Goal: Task Accomplishment & Management: Use online tool/utility

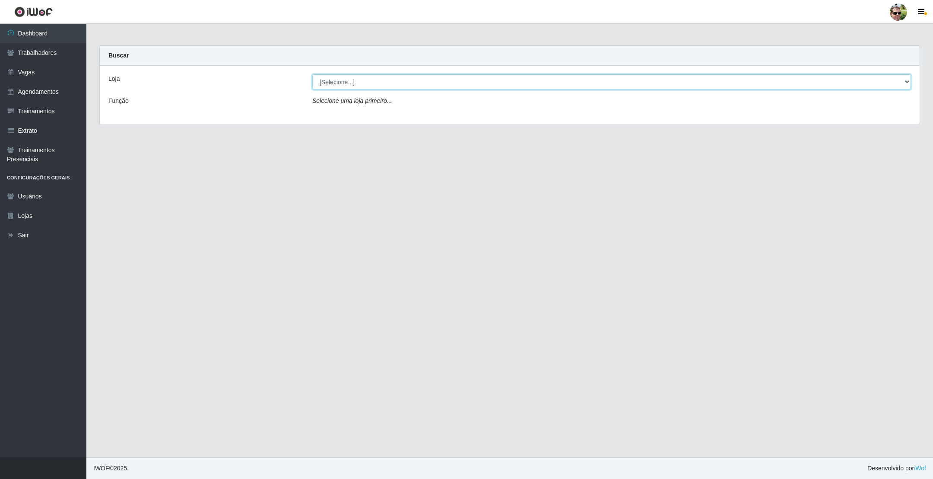
click at [365, 79] on select "[Selecione...] [PERSON_NAME] Supermercado - Gurinhém" at bounding box center [611, 81] width 599 height 15
select select "176"
click at [312, 74] on select "[Selecione...] [PERSON_NAME] Supermercado - Gurinhém" at bounding box center [611, 81] width 599 height 15
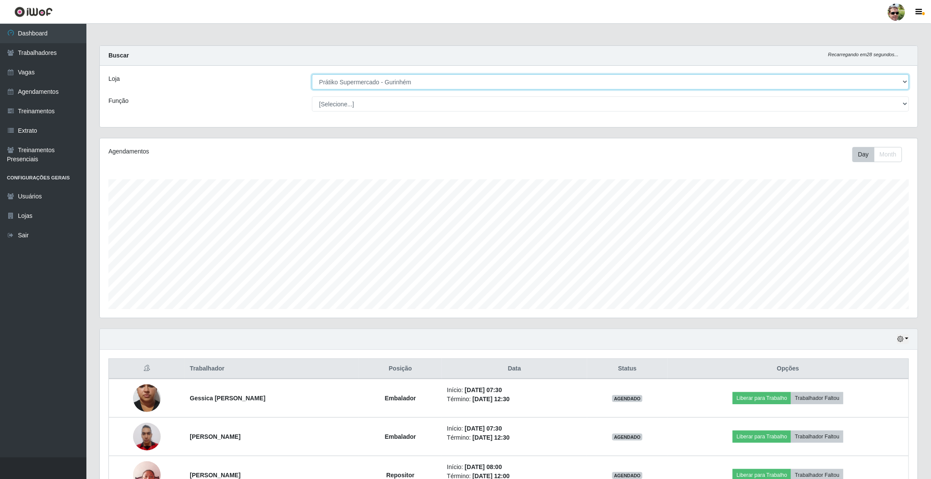
scroll to position [180, 817]
click at [389, 39] on main "Carregando... Buscar Recarregando em 28 segundos... Loja [Selecione...] Prátiko…" at bounding box center [508, 326] width 844 height 605
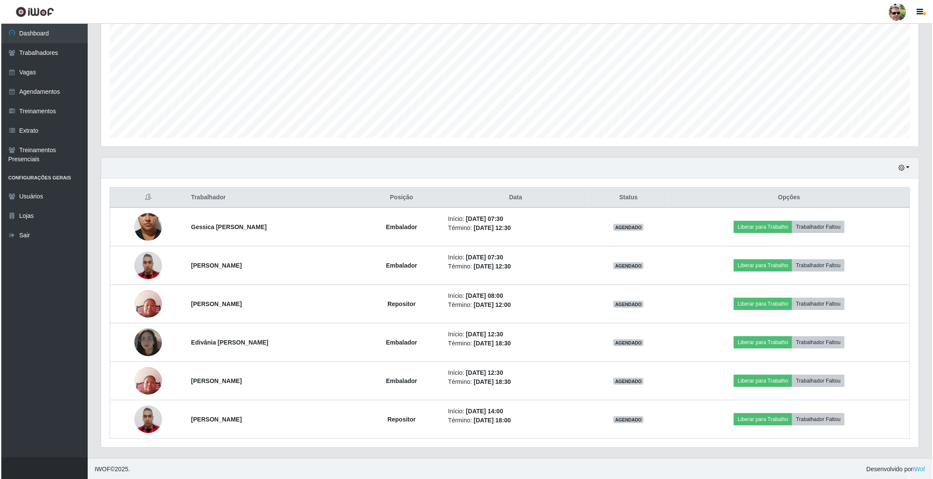
scroll to position [175, 0]
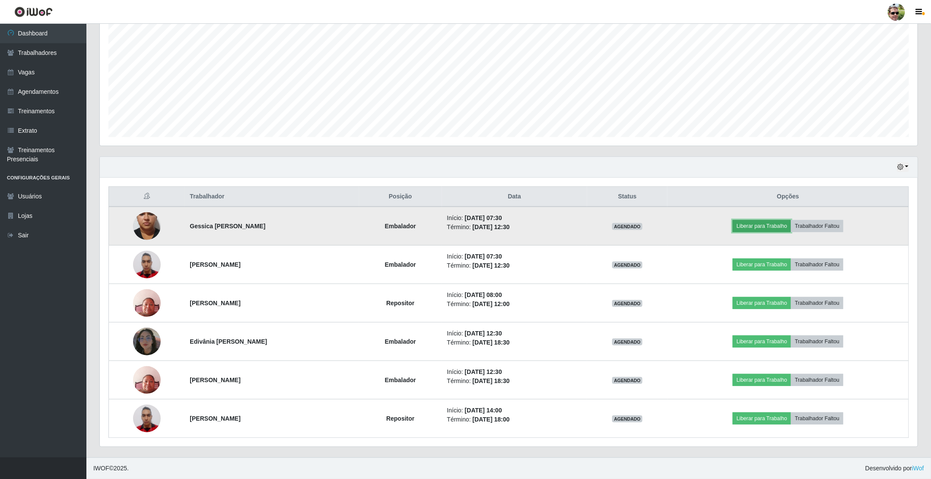
click at [771, 221] on button "Liberar para Trabalho" at bounding box center [761, 226] width 58 height 12
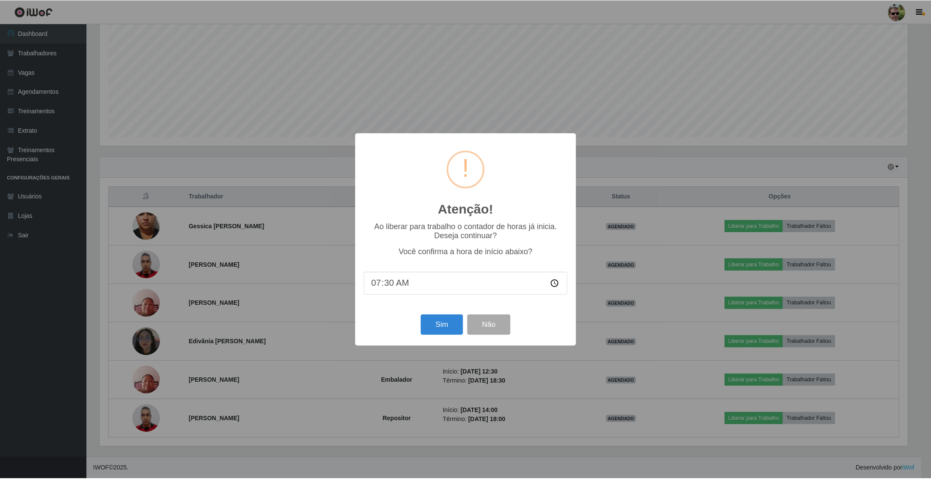
scroll to position [180, 810]
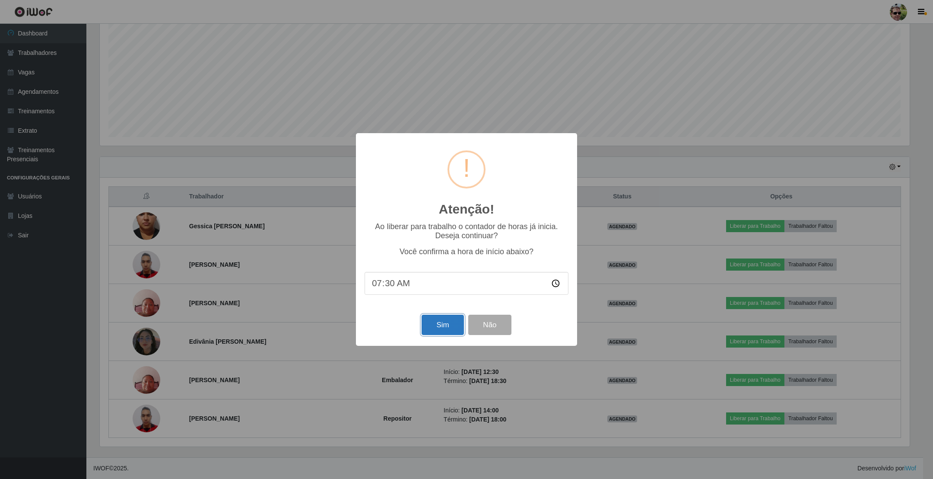
click at [440, 320] on button "Sim" at bounding box center [443, 324] width 42 height 20
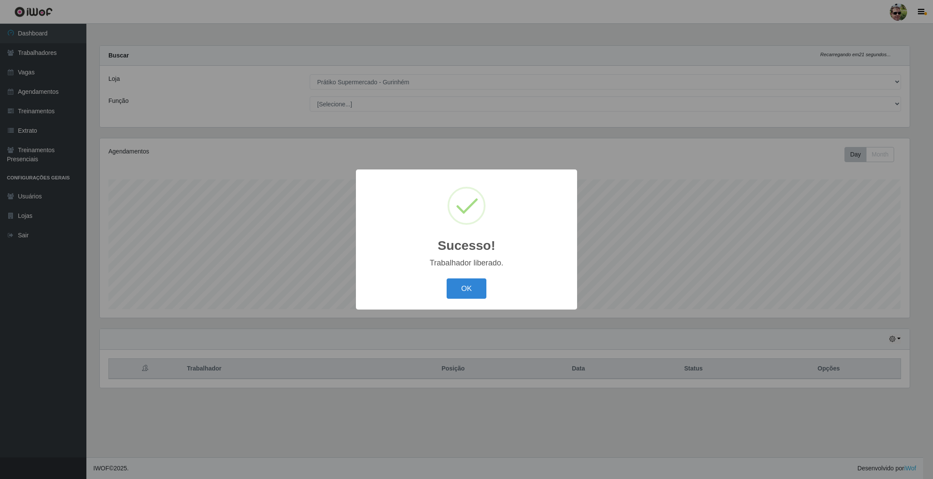
click at [447, 278] on button "OK" at bounding box center [467, 288] width 40 height 20
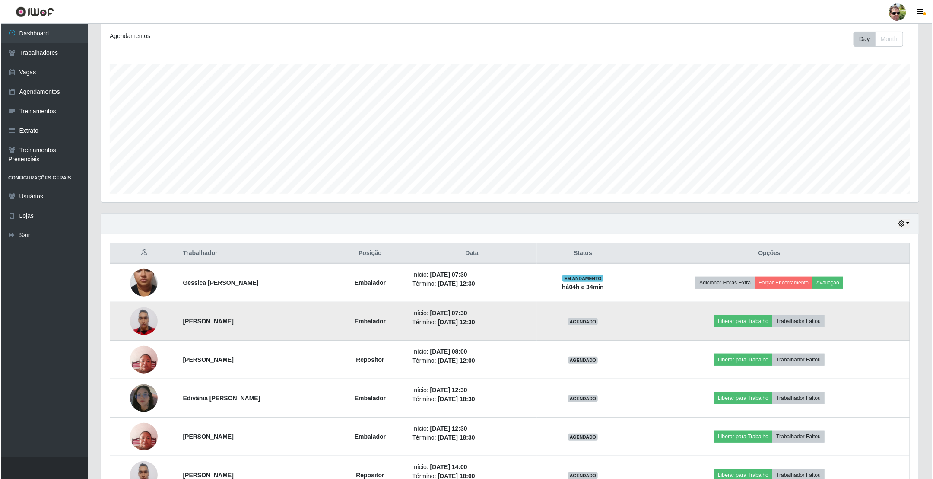
scroll to position [130, 0]
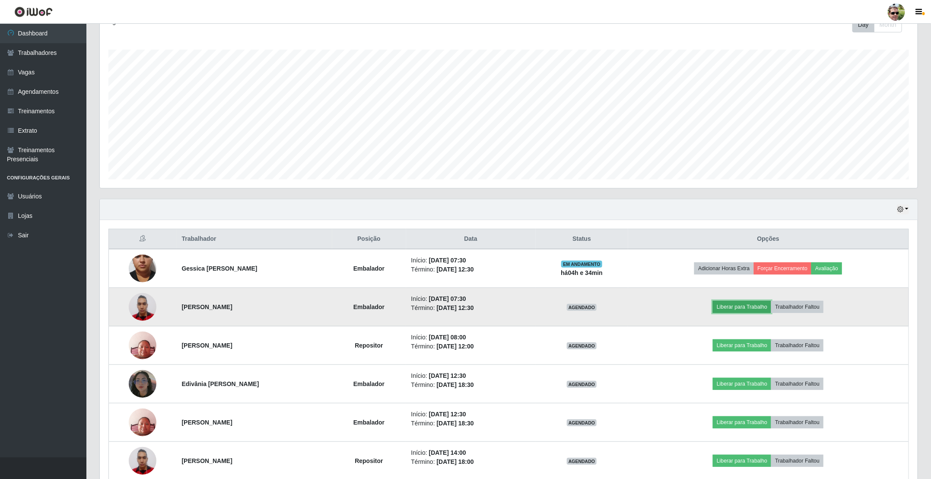
click at [764, 313] on button "Liberar para Trabalho" at bounding box center [742, 307] width 58 height 12
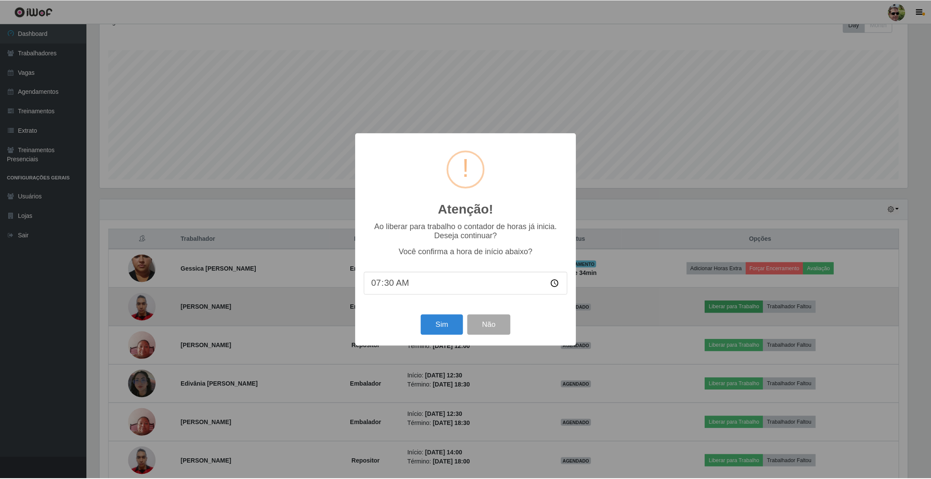
scroll to position [180, 810]
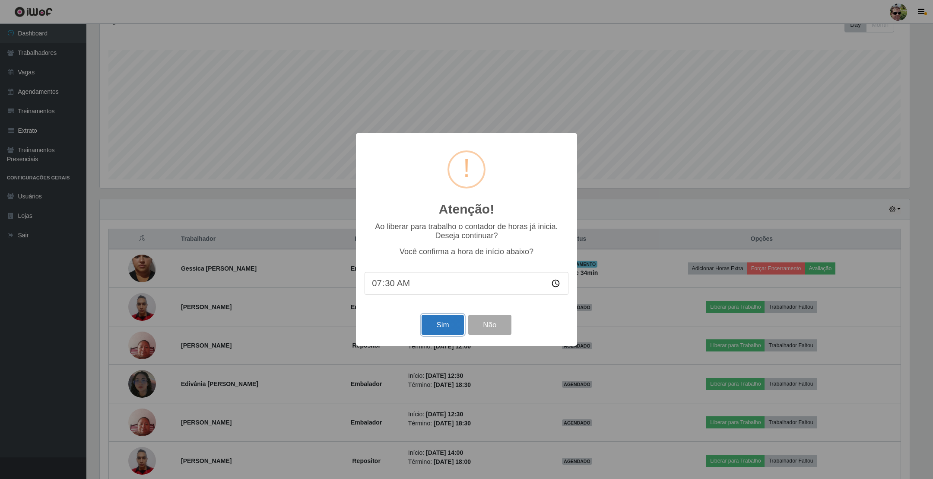
click at [437, 326] on button "Sim" at bounding box center [443, 324] width 42 height 20
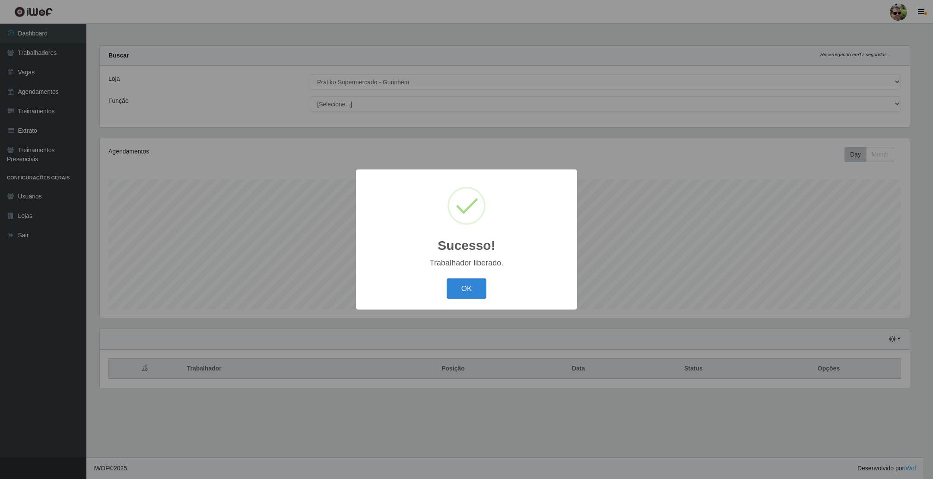
click at [447, 278] on button "OK" at bounding box center [467, 288] width 40 height 20
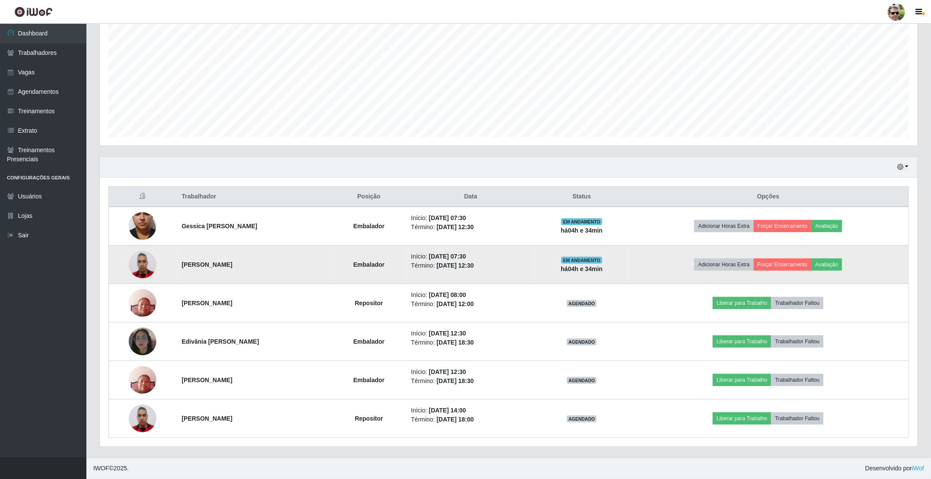
scroll to position [175, 0]
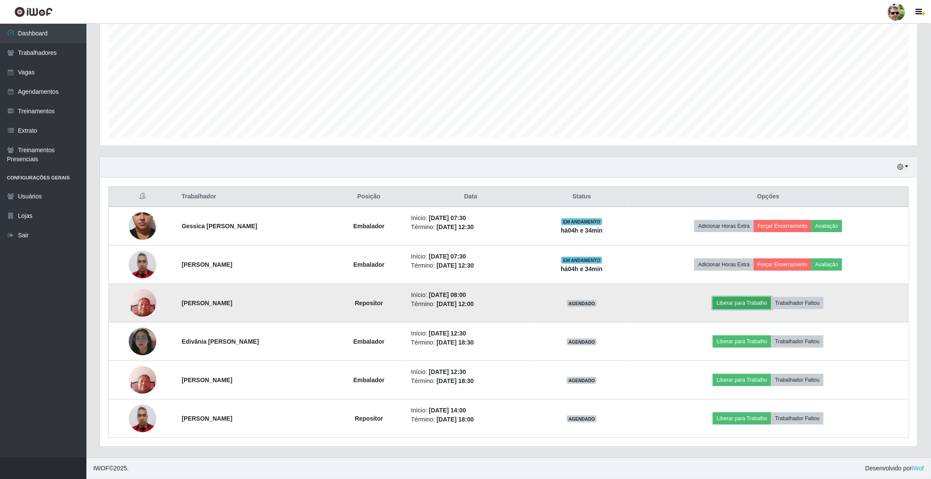
click at [754, 297] on button "Liberar para Trabalho" at bounding box center [742, 303] width 58 height 12
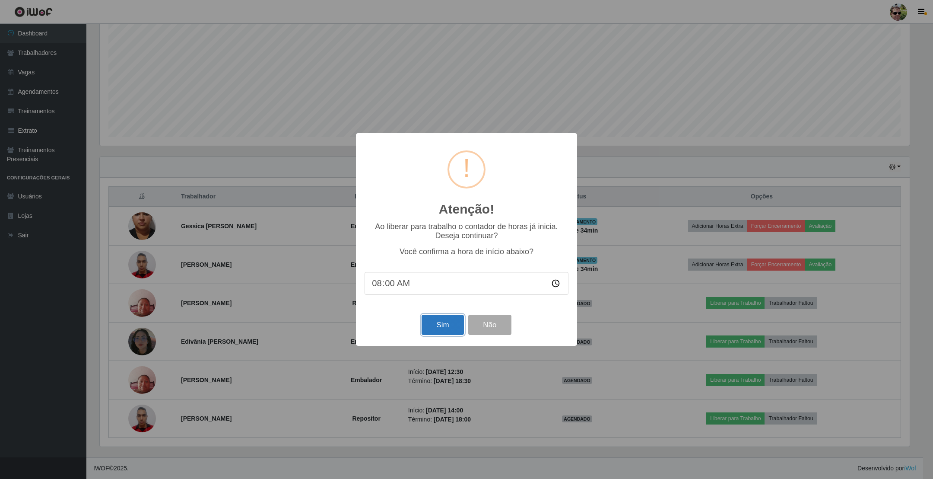
click at [448, 320] on button "Sim" at bounding box center [443, 324] width 42 height 20
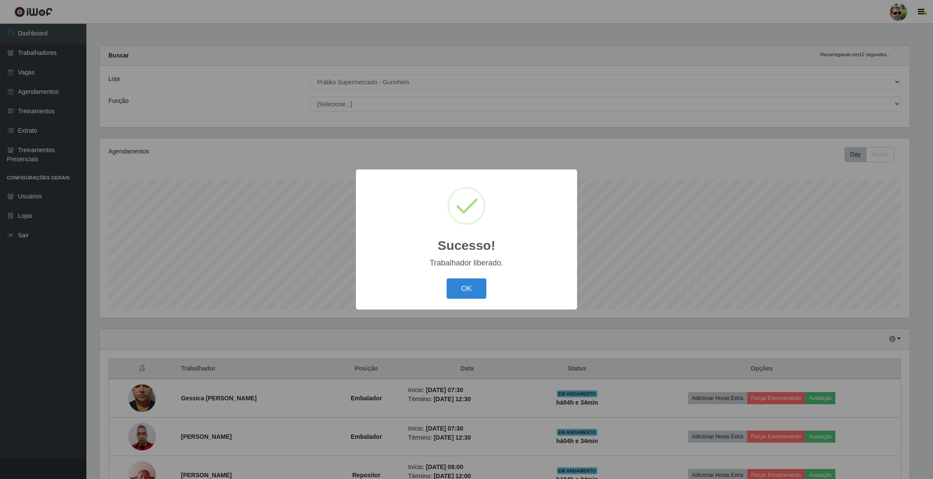
click at [447, 278] on button "OK" at bounding box center [467, 288] width 40 height 20
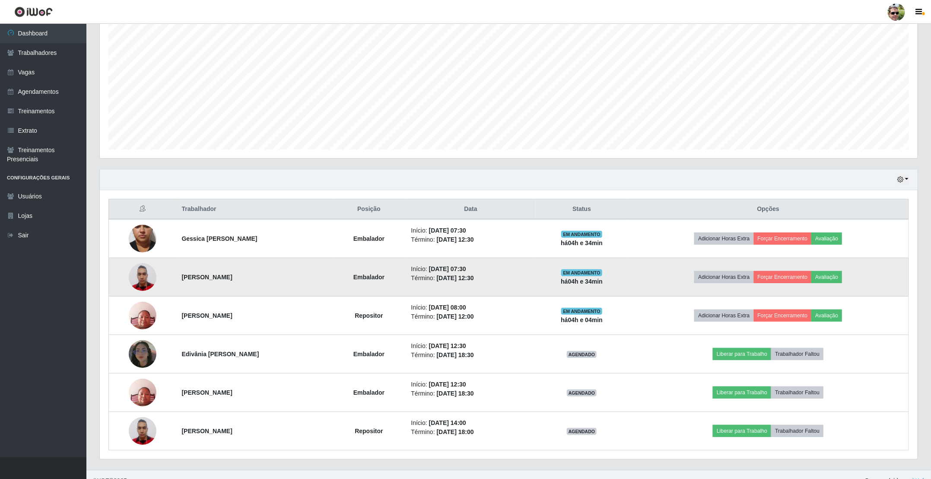
scroll to position [175, 0]
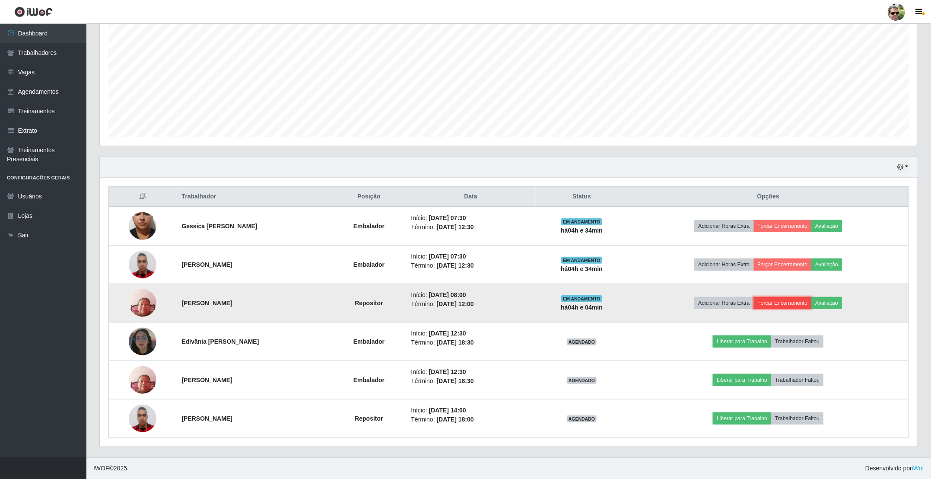
click at [793, 302] on button "Forçar Encerramento" at bounding box center [783, 303] width 58 height 12
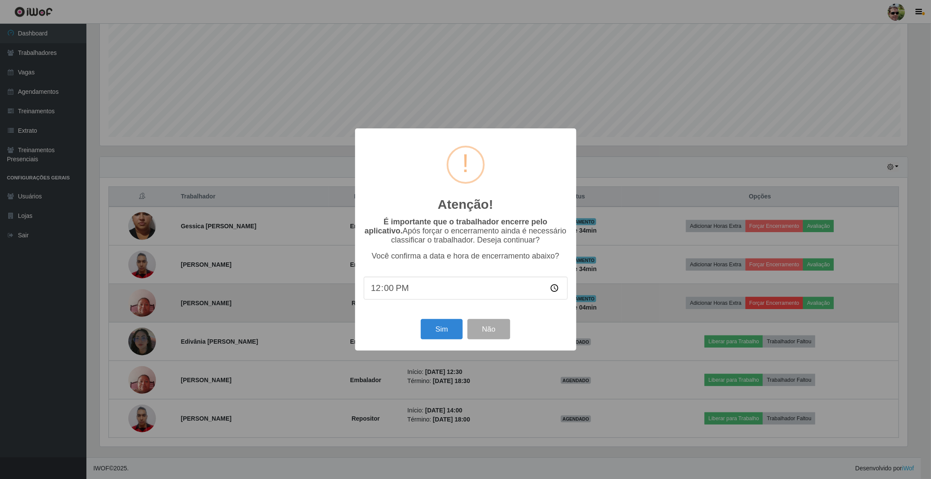
scroll to position [0, 0]
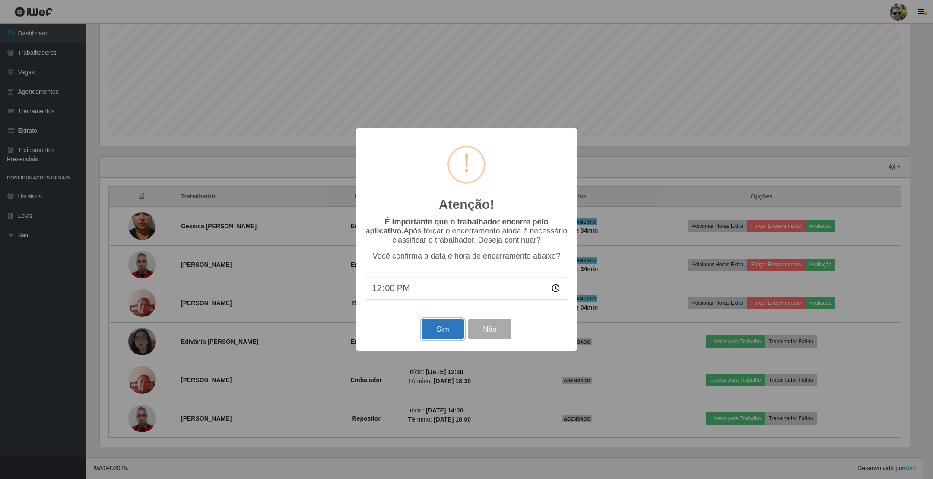
click at [447, 328] on button "Sim" at bounding box center [443, 329] width 42 height 20
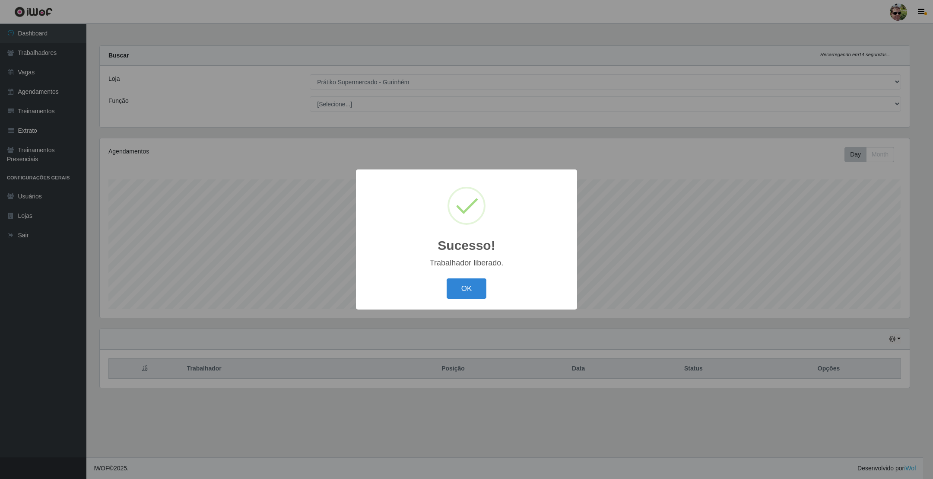
click at [447, 278] on button "OK" at bounding box center [467, 288] width 40 height 20
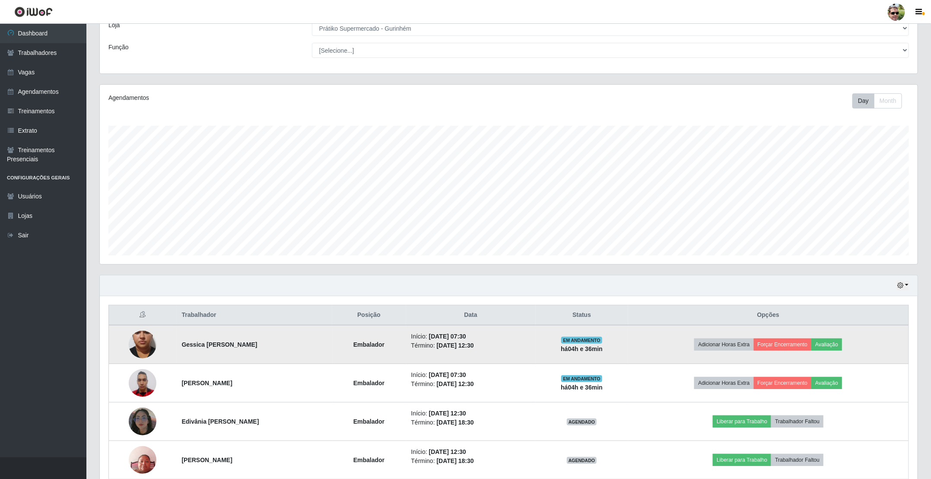
scroll to position [136, 0]
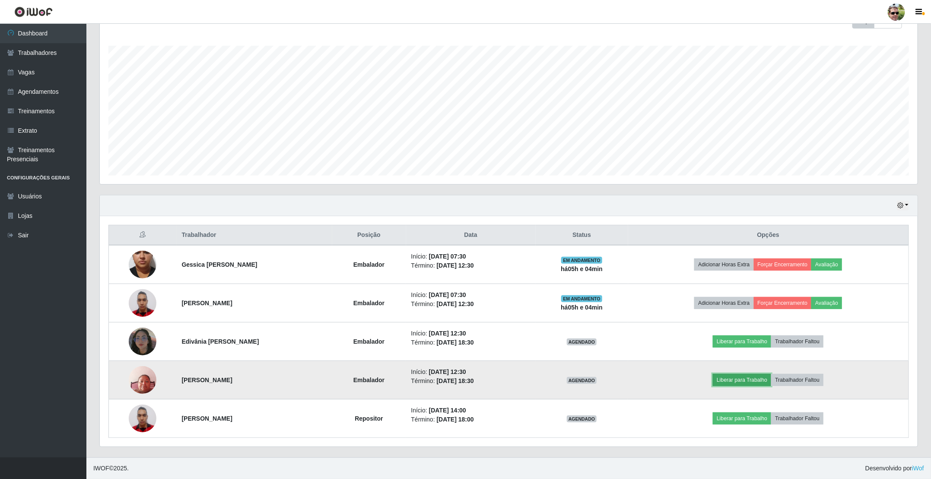
click at [751, 377] on button "Liberar para Trabalho" at bounding box center [742, 380] width 58 height 12
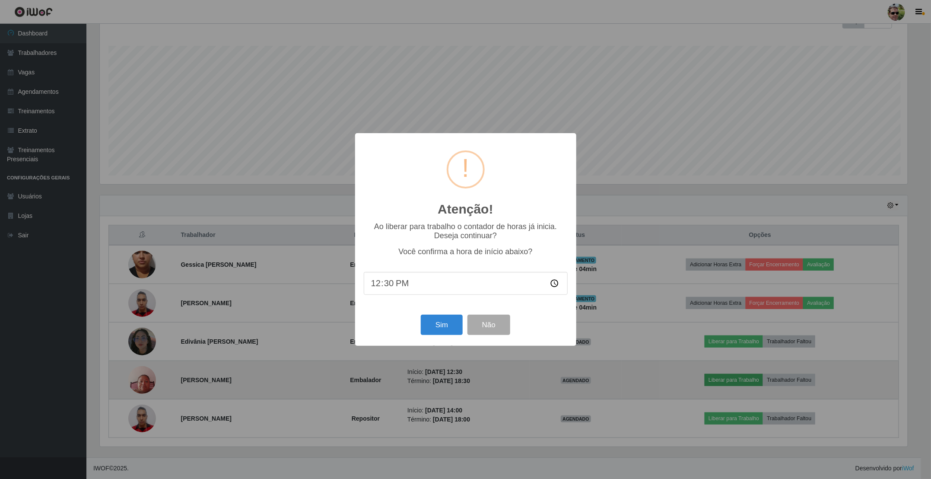
scroll to position [180, 810]
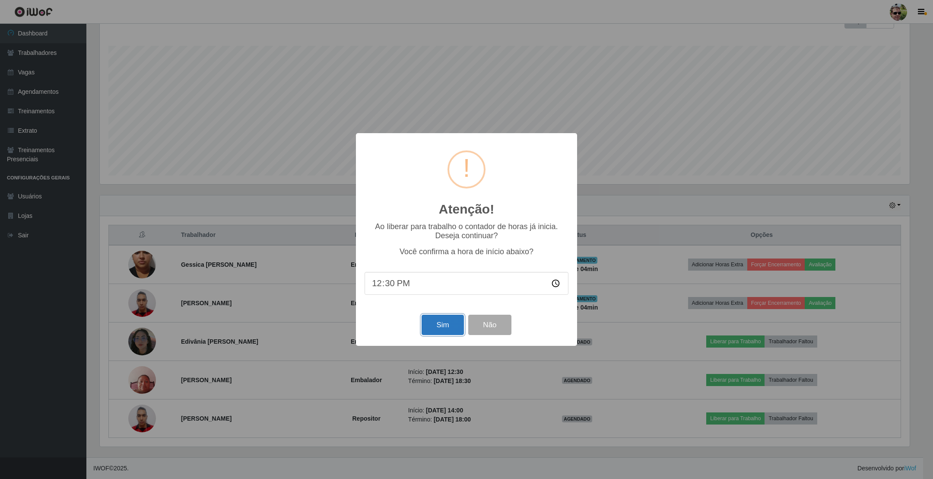
click at [437, 326] on button "Sim" at bounding box center [443, 324] width 42 height 20
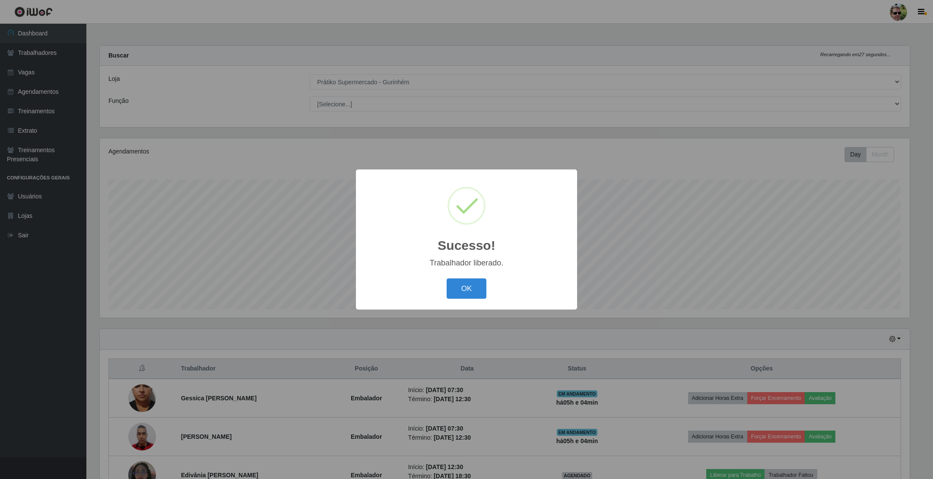
click at [447, 278] on button "OK" at bounding box center [467, 288] width 40 height 20
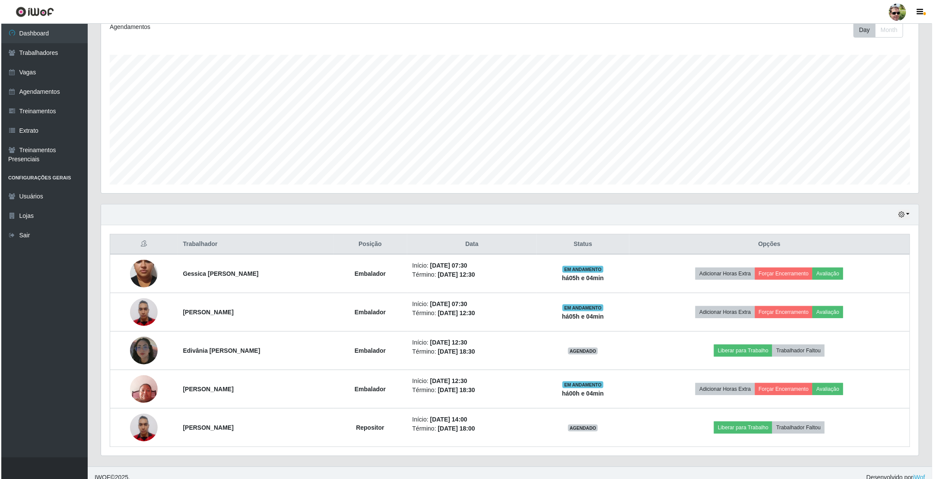
scroll to position [136, 0]
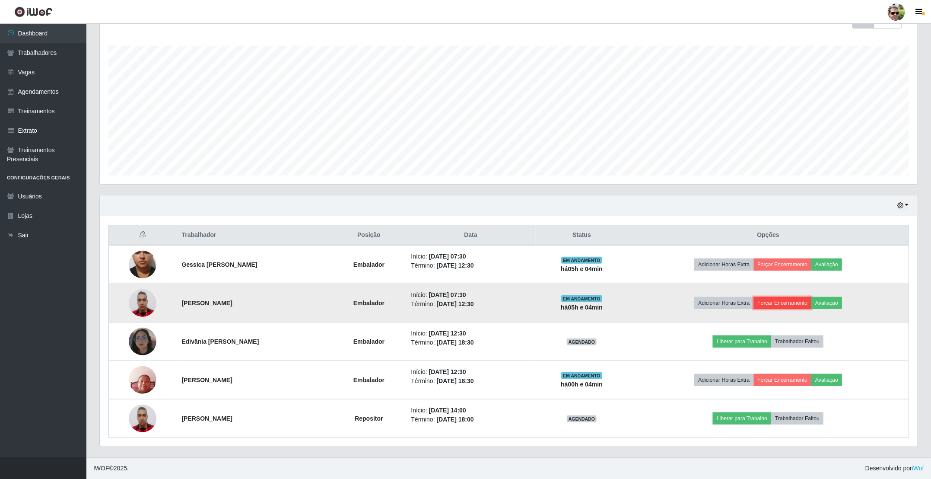
click at [784, 304] on button "Forçar Encerramento" at bounding box center [783, 303] width 58 height 12
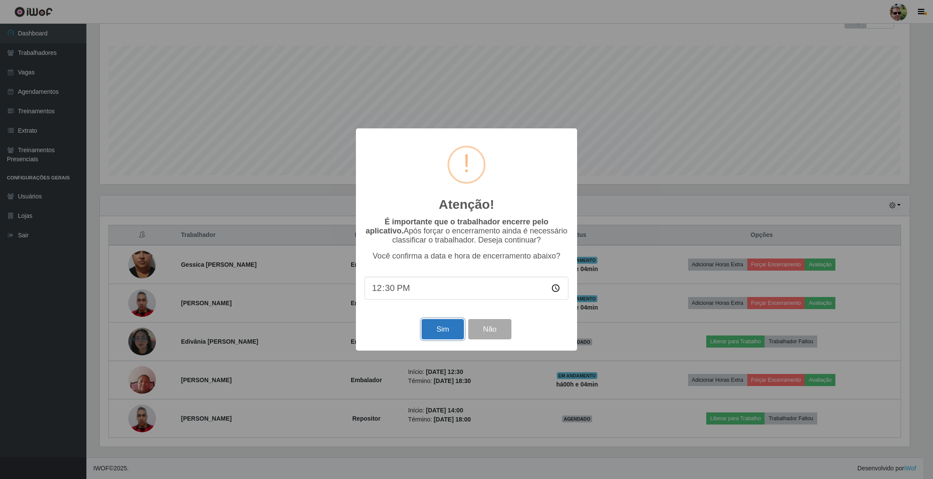
click at [446, 325] on button "Sim" at bounding box center [443, 329] width 42 height 20
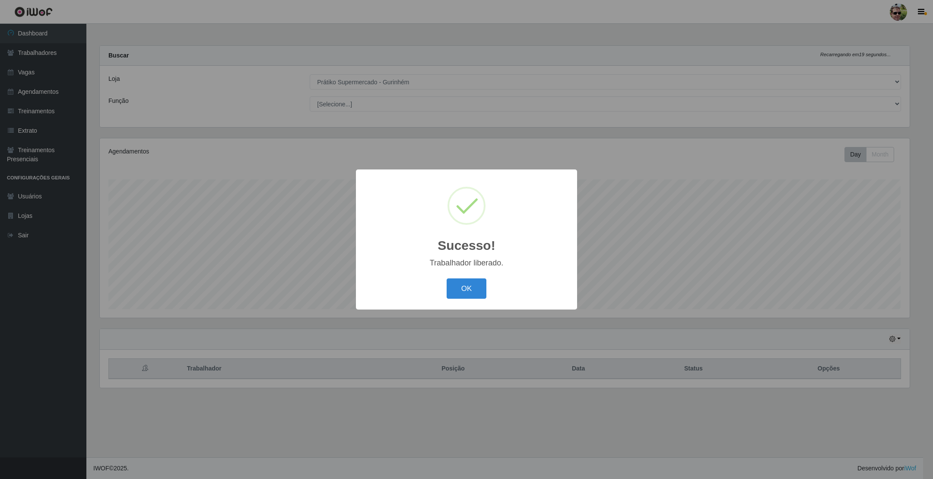
click at [447, 278] on button "OK" at bounding box center [467, 288] width 40 height 20
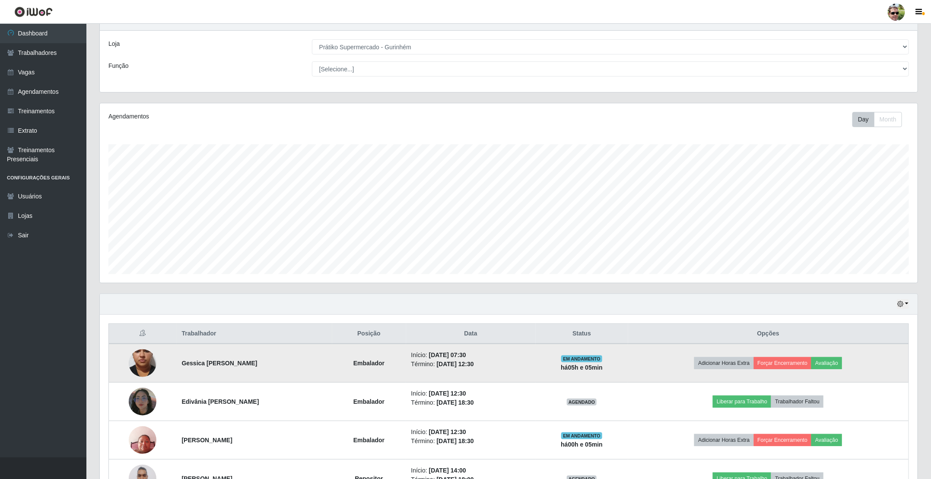
scroll to position [98, 0]
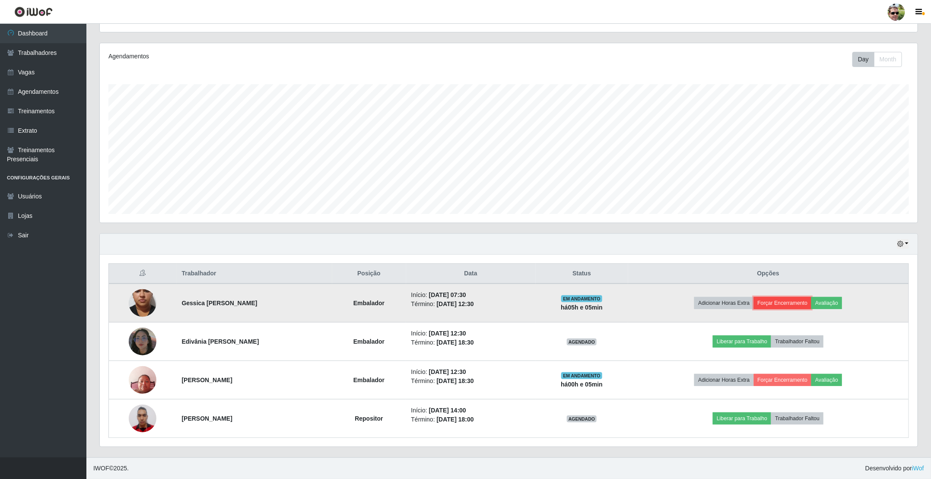
click at [799, 302] on button "Forçar Encerramento" at bounding box center [783, 303] width 58 height 12
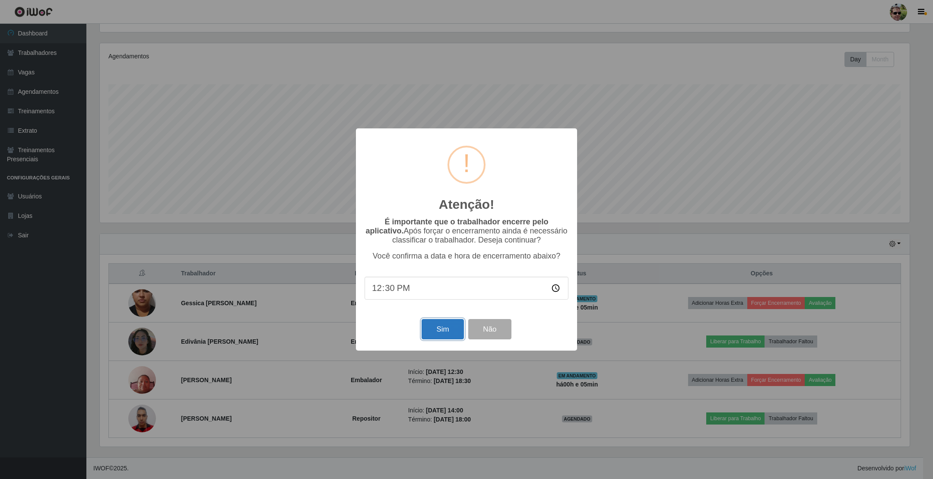
click at [442, 332] on button "Sim" at bounding box center [443, 329] width 42 height 20
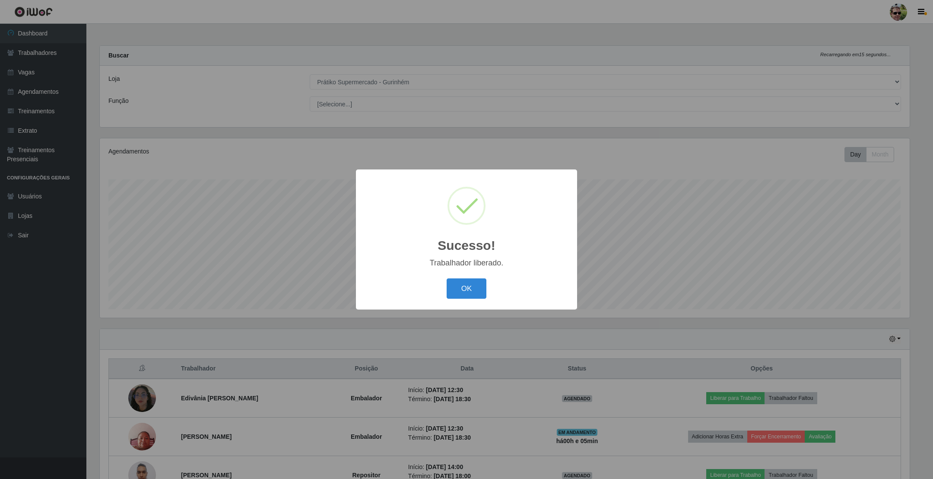
click at [447, 278] on button "OK" at bounding box center [467, 288] width 40 height 20
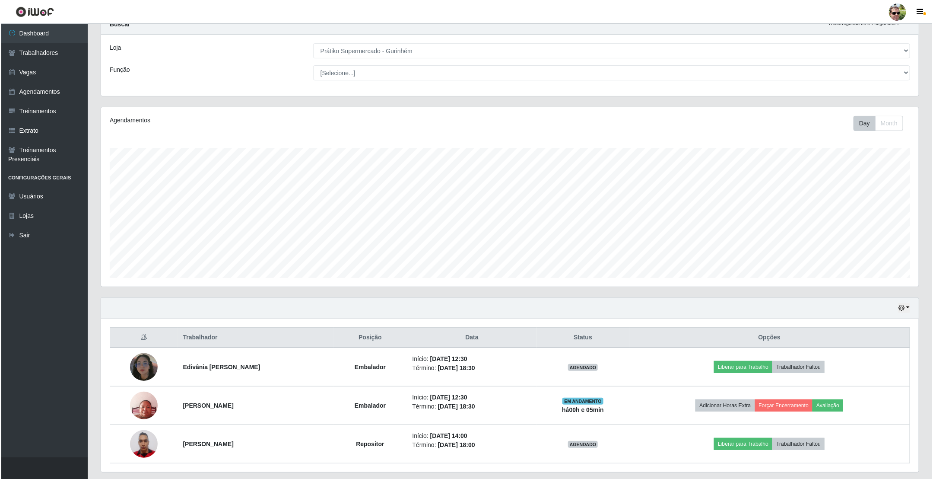
scroll to position [60, 0]
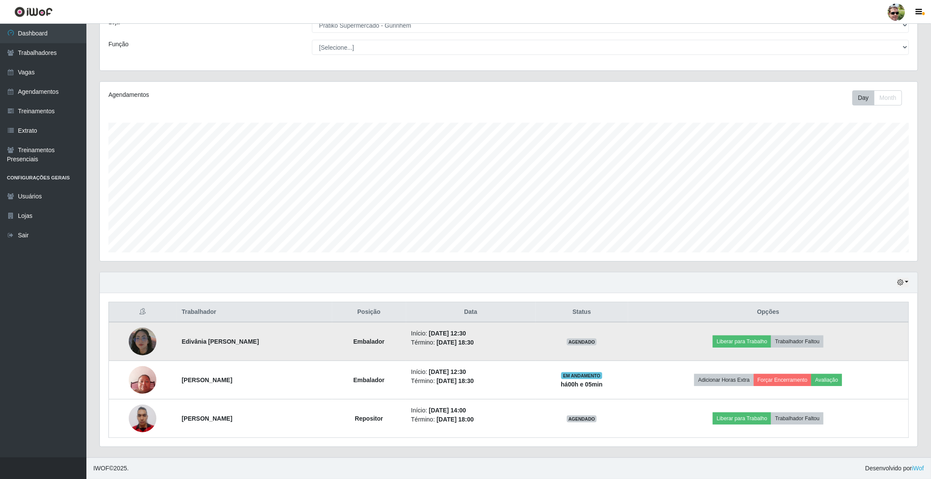
click at [144, 338] on img at bounding box center [143, 341] width 28 height 49
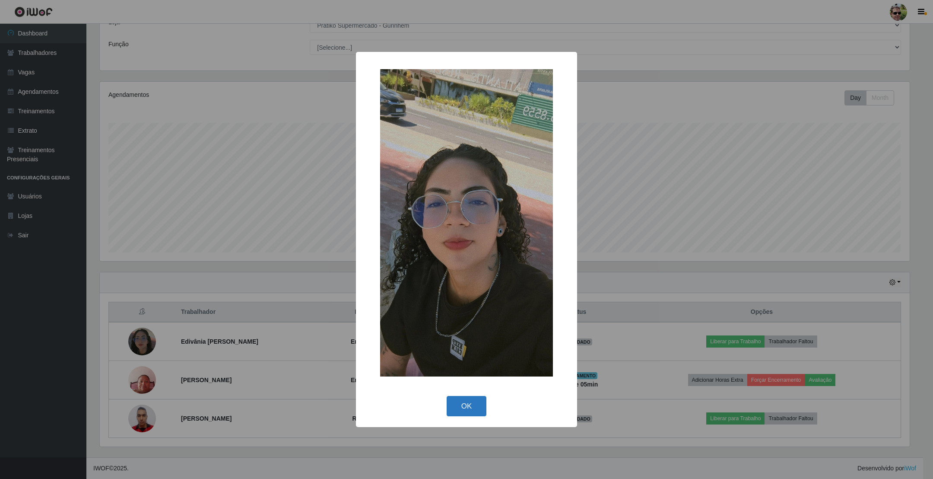
click at [471, 400] on button "OK" at bounding box center [467, 406] width 40 height 20
